Goal: Navigation & Orientation: Find specific page/section

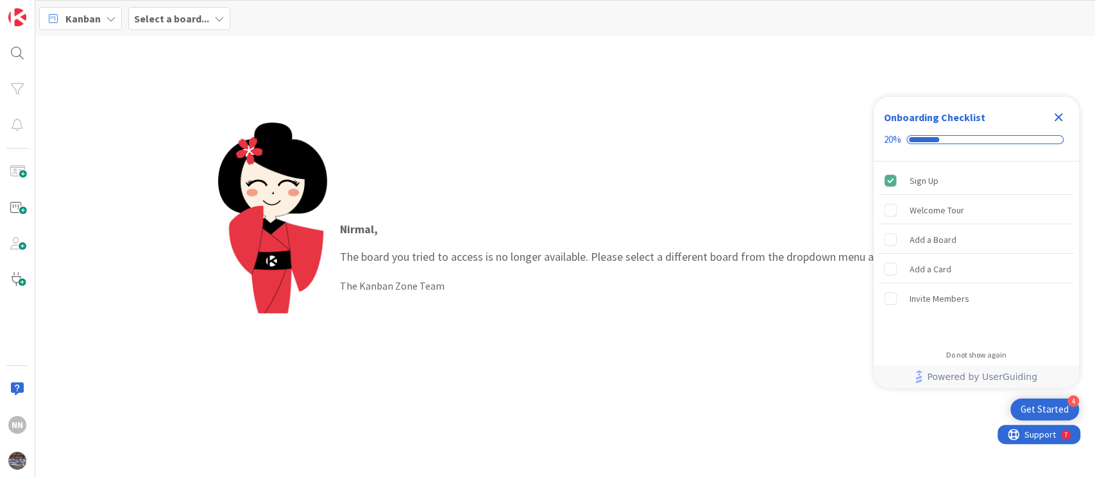
click at [166, 21] on b "Select a board..." at bounding box center [171, 18] width 75 height 13
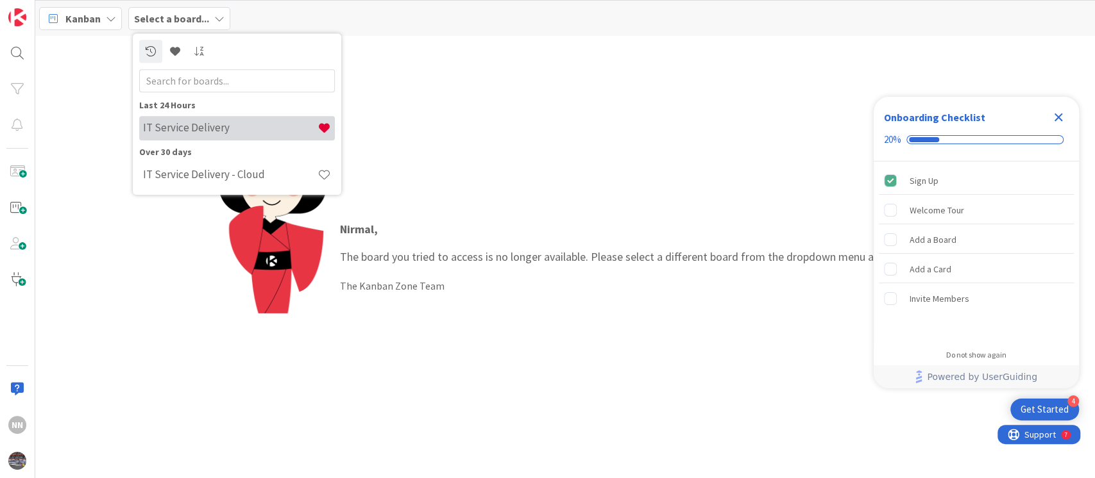
click at [182, 128] on h4 "IT Service Delivery" at bounding box center [230, 128] width 174 height 13
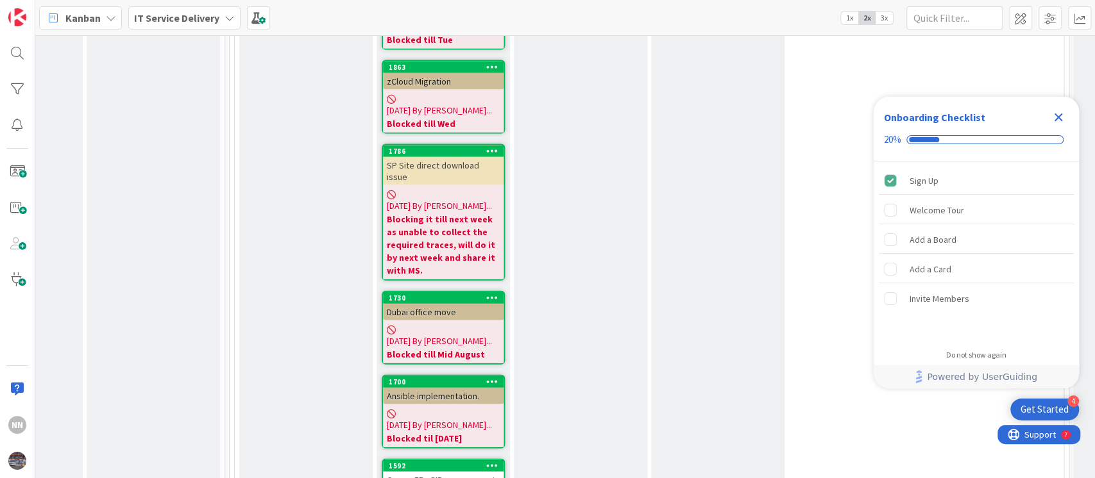
scroll to position [1944, 507]
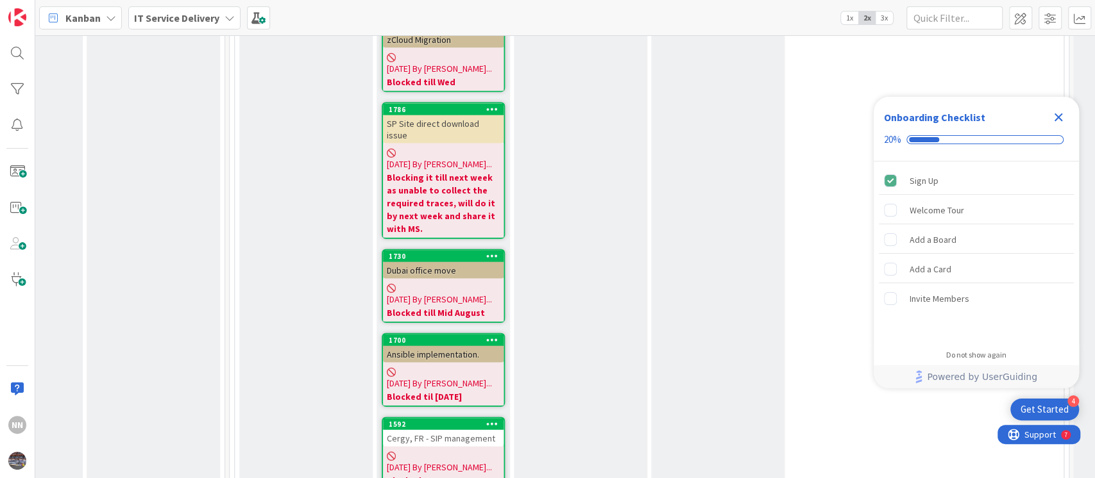
click at [431, 346] on div "Ansible implementation." at bounding box center [443, 354] width 121 height 17
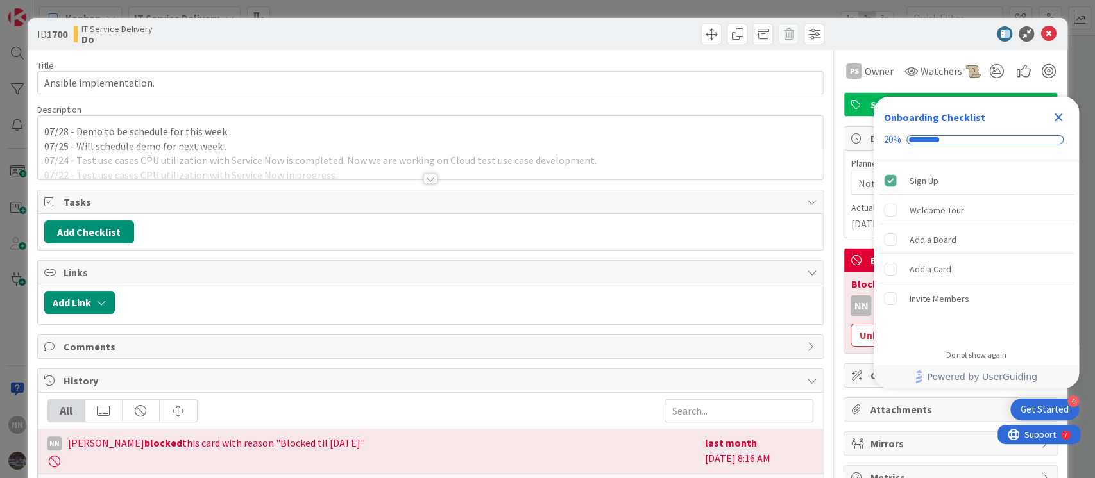
click at [432, 176] on div at bounding box center [431, 163] width 786 height 33
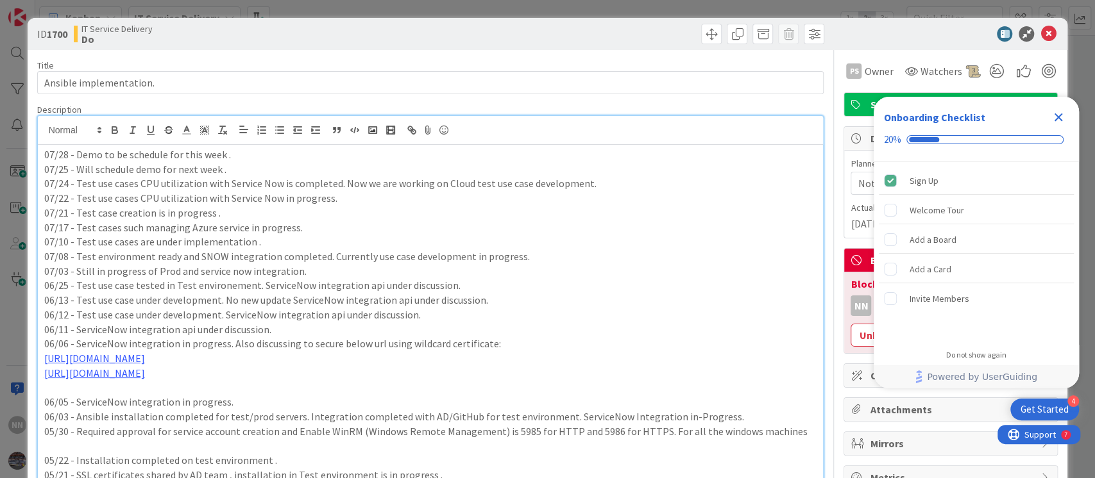
click at [1057, 112] on icon "Close Checklist" at bounding box center [1057, 117] width 15 height 15
